Goal: Information Seeking & Learning: Learn about a topic

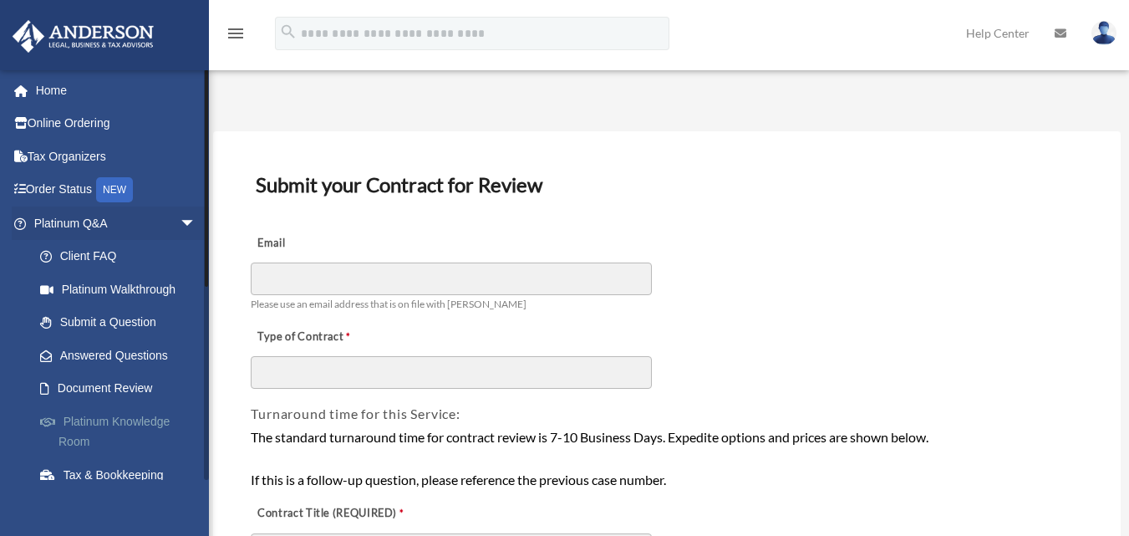
click at [133, 414] on link "Platinum Knowledge Room" at bounding box center [122, 430] width 198 height 53
click at [120, 437] on link "Platinum Knowledge Room" at bounding box center [122, 430] width 198 height 53
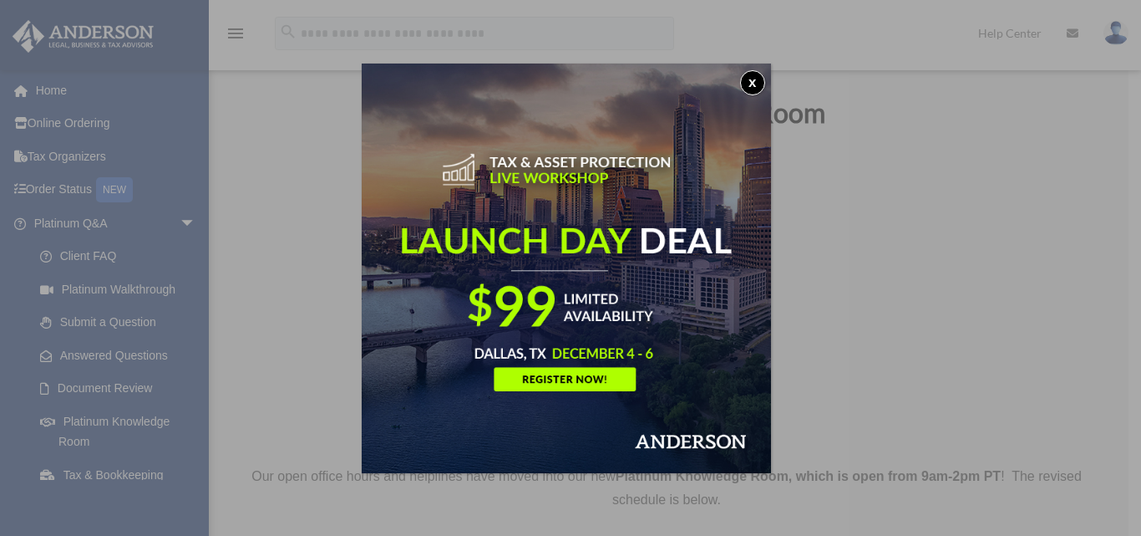
click at [127, 436] on div "x" at bounding box center [570, 268] width 1141 height 536
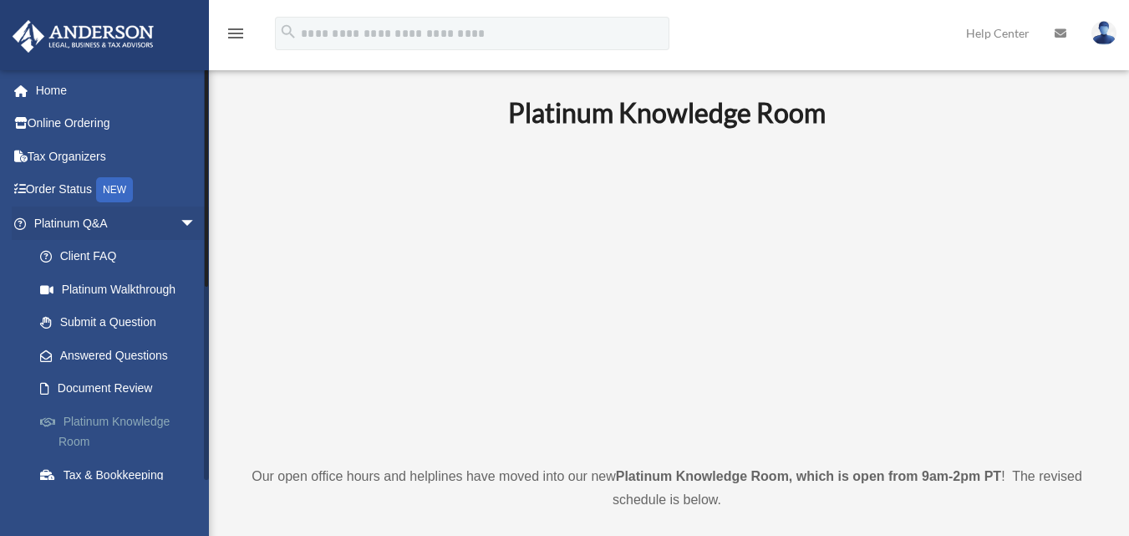
click at [130, 430] on link "Platinum Knowledge Room" at bounding box center [122, 430] width 198 height 53
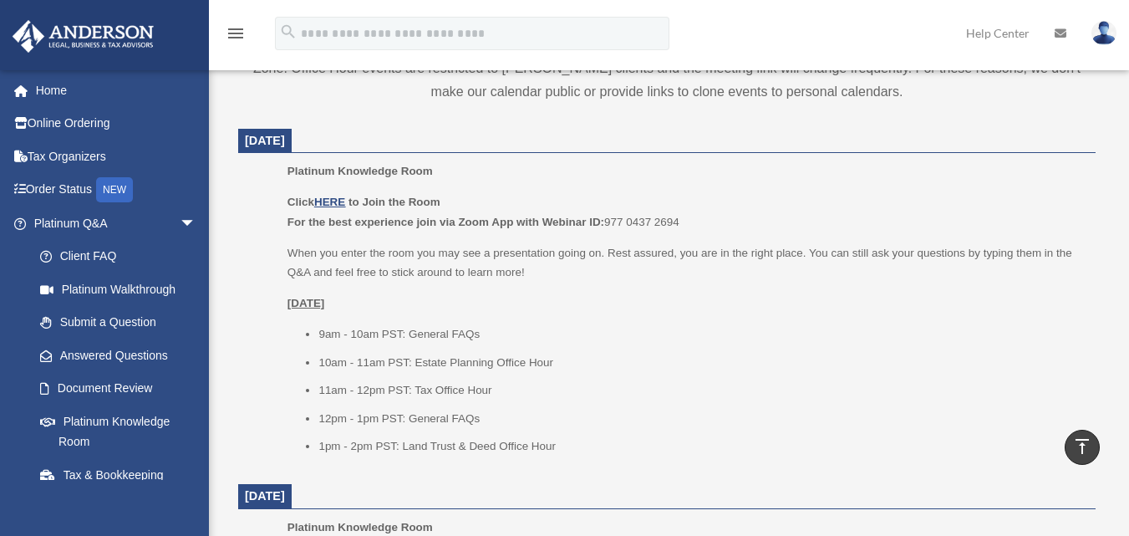
scroll to position [679, 0]
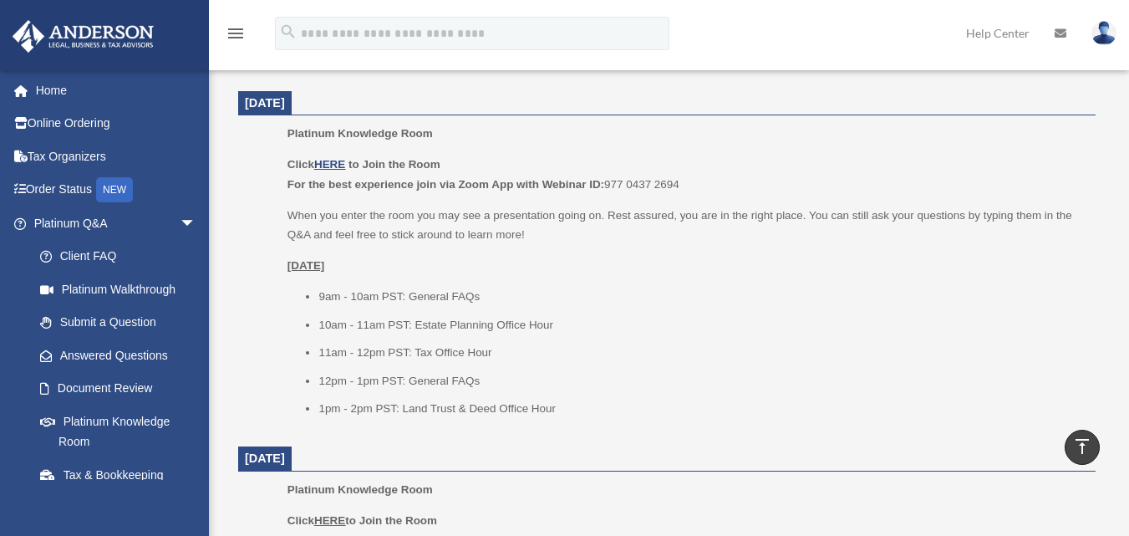
click at [529, 323] on li "10am - 11am PST: Estate Planning Office Hour" at bounding box center [700, 325] width 765 height 20
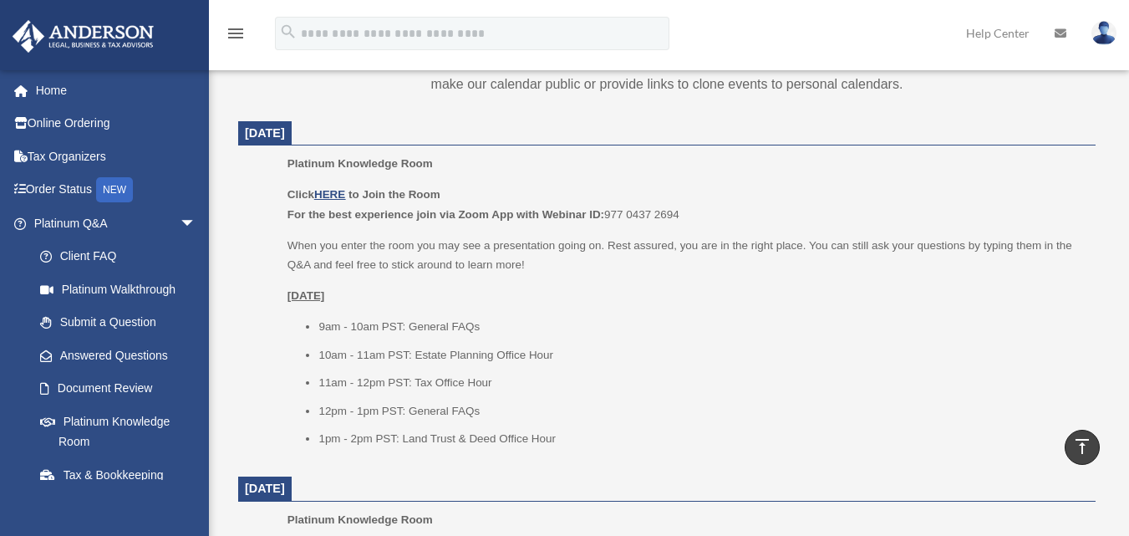
scroll to position [640, 0]
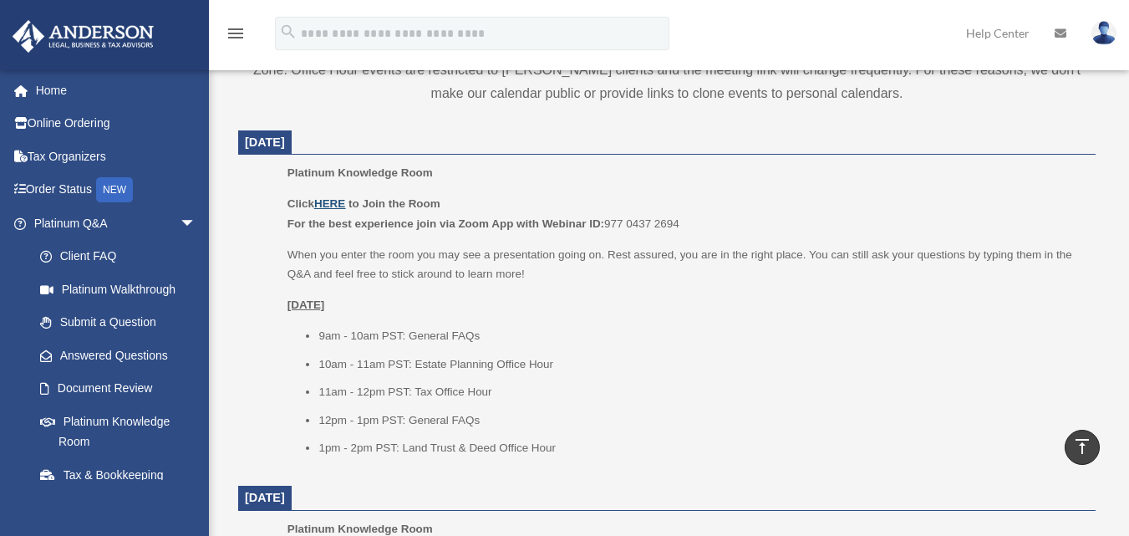
click at [338, 205] on u "HERE" at bounding box center [329, 203] width 31 height 13
